Goal: Check status: Verify the current state of an ongoing process or item

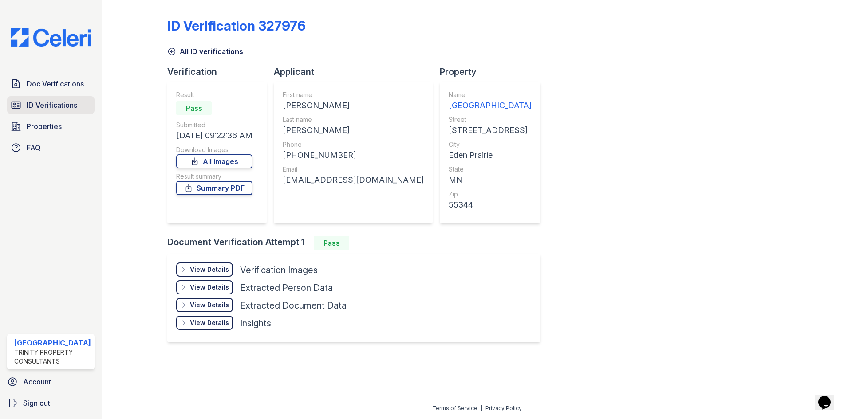
click at [45, 107] on span "ID Verifications" at bounding box center [52, 105] width 51 height 11
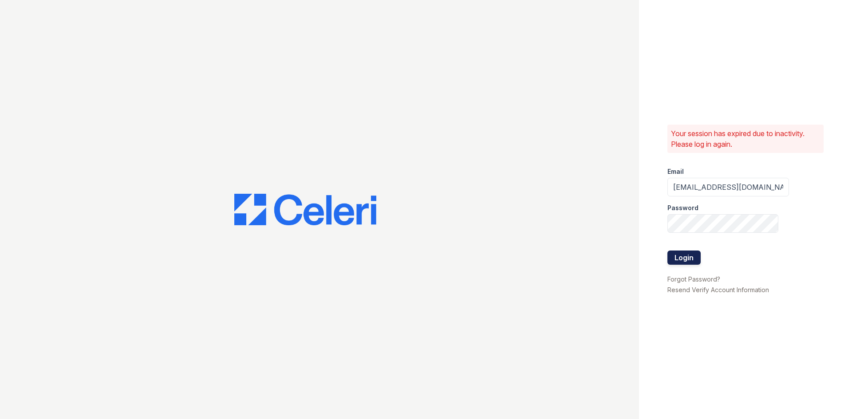
click at [684, 259] on button "Login" at bounding box center [683, 258] width 33 height 14
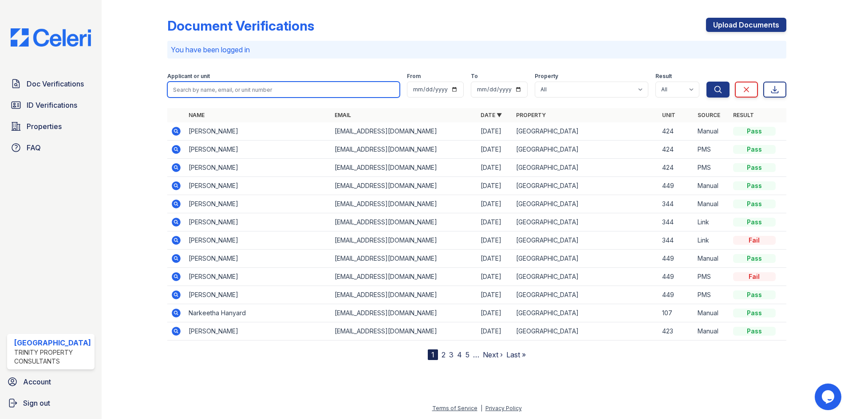
click at [202, 89] on input "search" at bounding box center [283, 90] width 233 height 16
type input "deep"
click at [707, 82] on button "Search" at bounding box center [718, 90] width 23 height 16
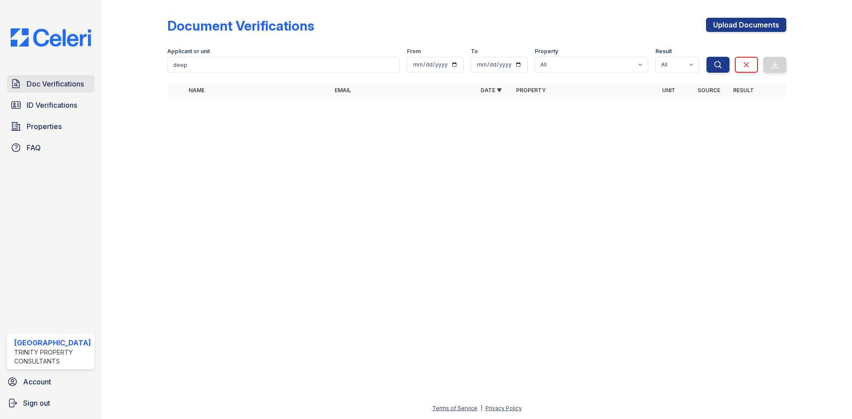
click at [67, 82] on span "Doc Verifications" at bounding box center [55, 84] width 57 height 11
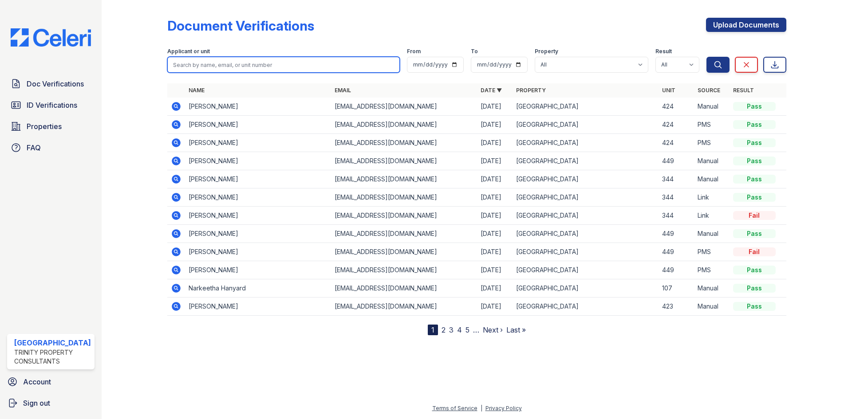
click at [228, 69] on input "search" at bounding box center [283, 65] width 233 height 16
type input "deeq"
click at [707, 57] on button "Search" at bounding box center [718, 65] width 23 height 16
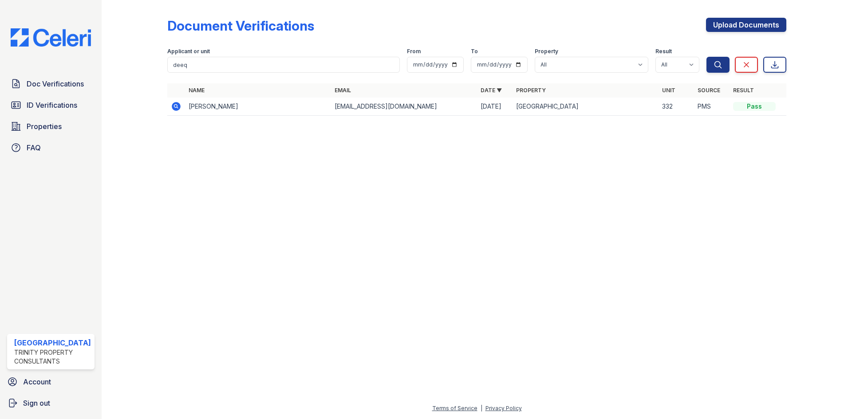
click at [174, 107] on icon at bounding box center [176, 106] width 11 height 11
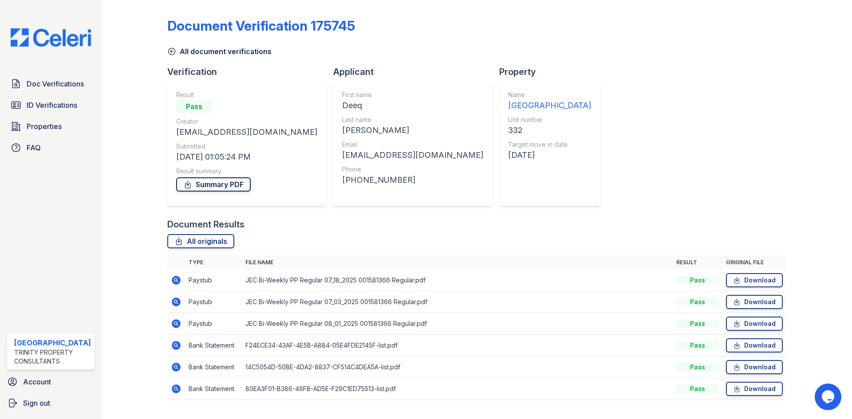
click at [223, 182] on link "Summary PDF" at bounding box center [213, 185] width 75 height 14
click at [203, 242] on link "All originals" at bounding box center [200, 241] width 67 height 14
click at [51, 103] on span "ID Verifications" at bounding box center [52, 105] width 51 height 11
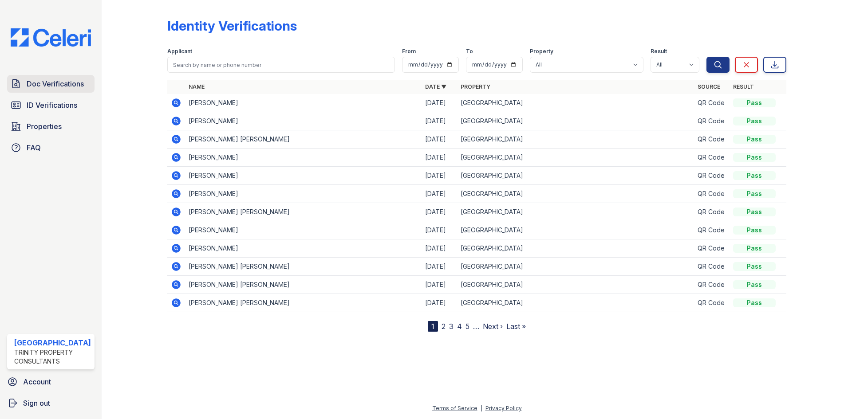
click at [75, 81] on span "Doc Verifications" at bounding box center [55, 84] width 57 height 11
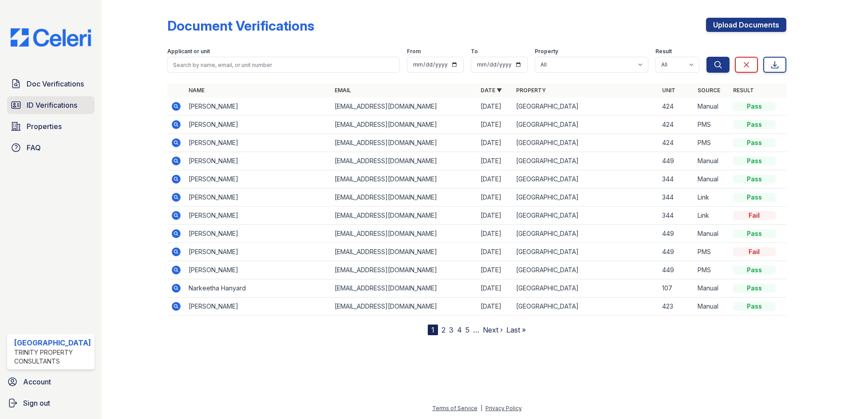
click at [61, 101] on span "ID Verifications" at bounding box center [52, 105] width 51 height 11
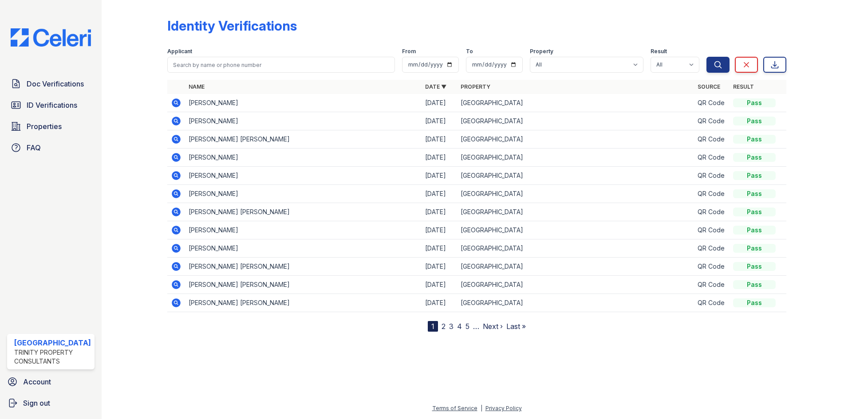
click at [177, 101] on icon at bounding box center [176, 103] width 9 height 9
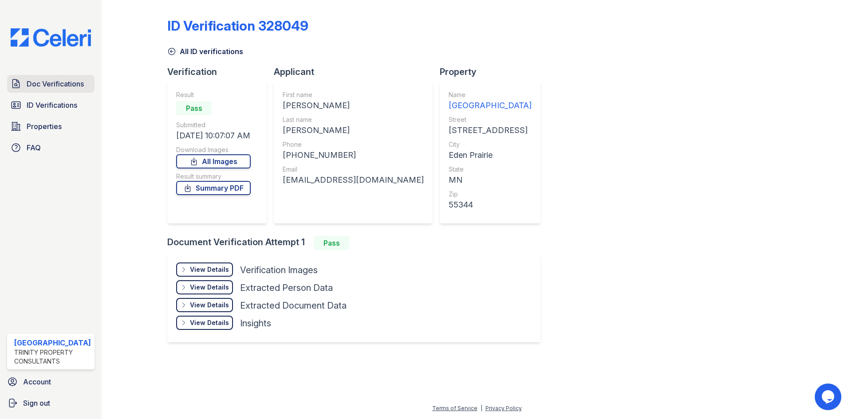
click at [46, 87] on span "Doc Verifications" at bounding box center [55, 84] width 57 height 11
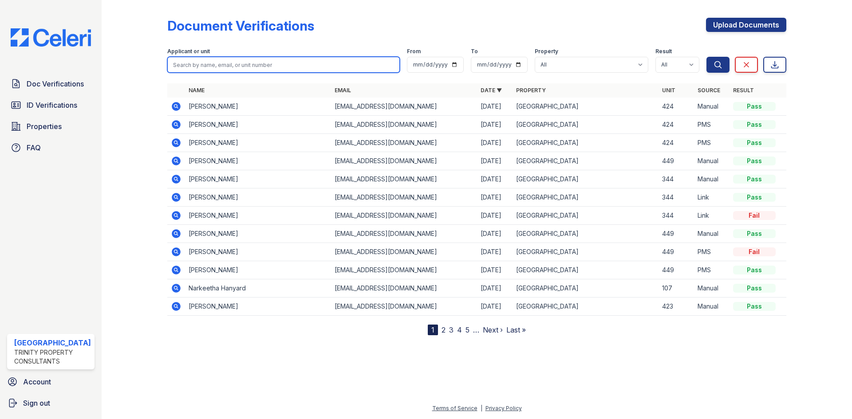
click at [227, 68] on input "search" at bounding box center [283, 65] width 233 height 16
type input "fardowsa"
click at [707, 57] on button "Search" at bounding box center [718, 65] width 23 height 16
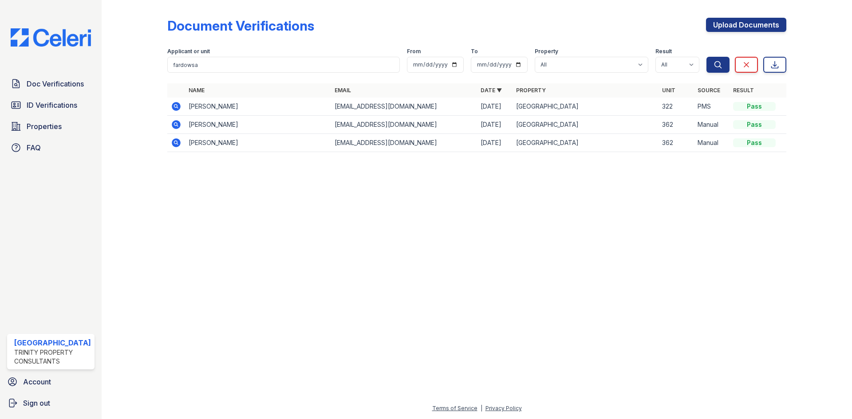
click at [177, 104] on icon at bounding box center [176, 106] width 9 height 9
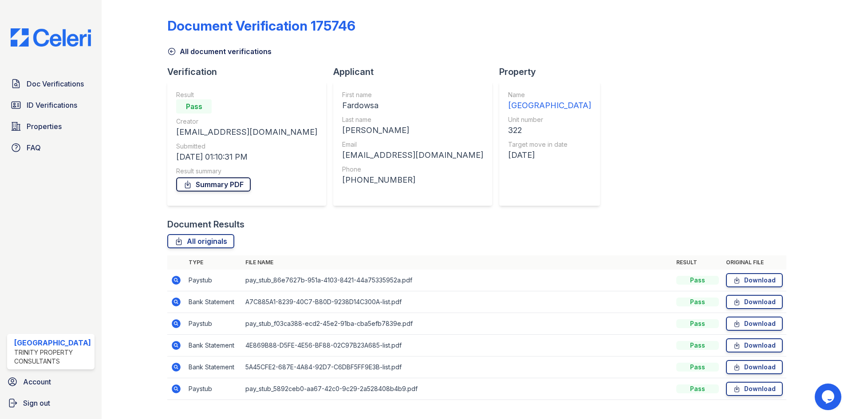
click at [217, 184] on link "Summary PDF" at bounding box center [213, 185] width 75 height 14
click at [210, 245] on link "All originals" at bounding box center [200, 241] width 67 height 14
click at [68, 102] on span "ID Verifications" at bounding box center [52, 105] width 51 height 11
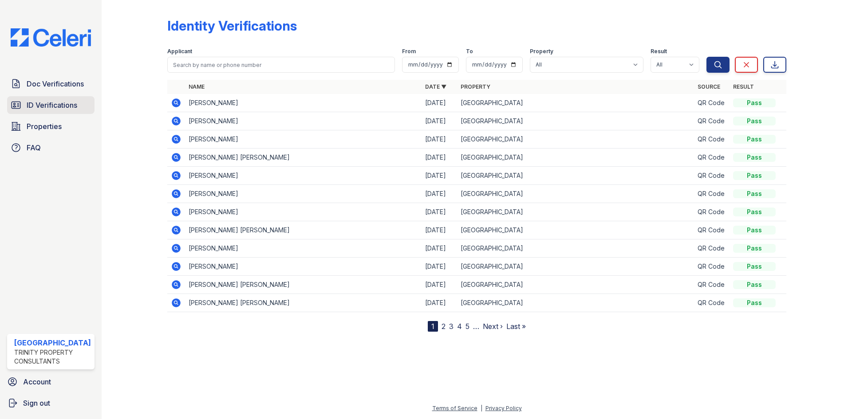
click at [70, 107] on span "ID Verifications" at bounding box center [52, 105] width 51 height 11
click at [173, 102] on icon at bounding box center [176, 103] width 9 height 9
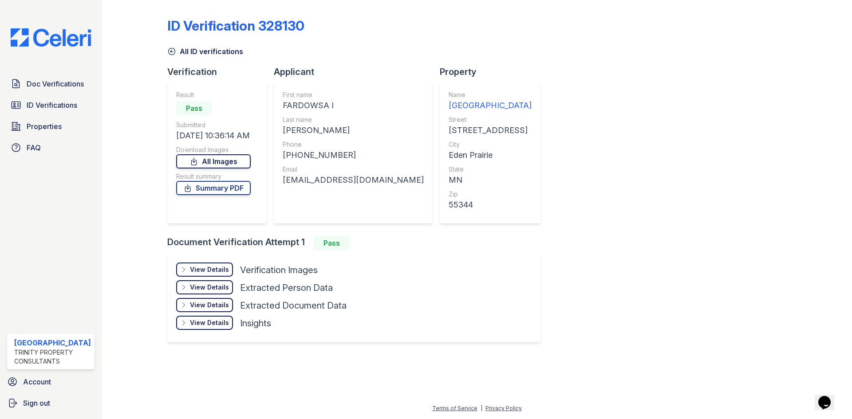
click at [231, 164] on link "All Images" at bounding box center [213, 161] width 75 height 14
click at [229, 188] on link "Summary PDF" at bounding box center [213, 188] width 75 height 14
click at [223, 166] on link "All Images" at bounding box center [213, 161] width 75 height 14
